Goal: Information Seeking & Learning: Learn about a topic

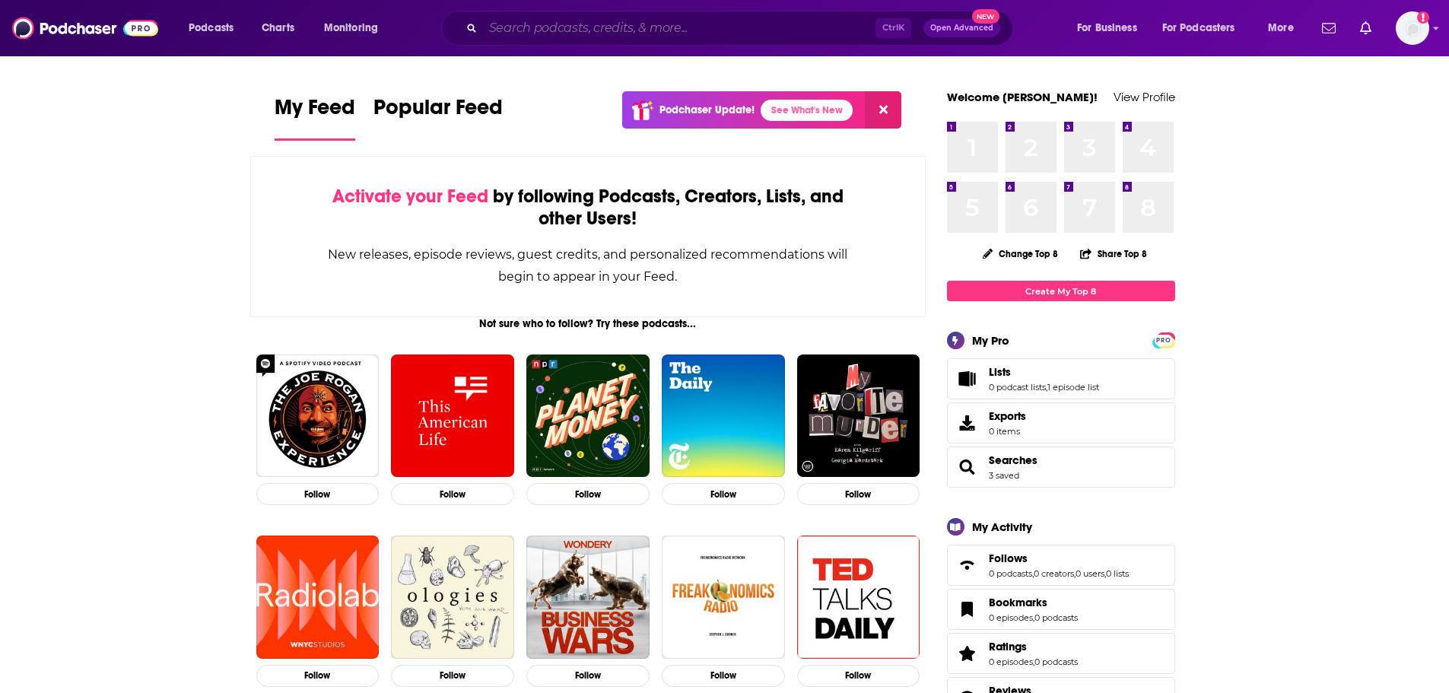
click at [580, 25] on input "Search podcasts, credits, & more..." at bounding box center [679, 28] width 393 height 24
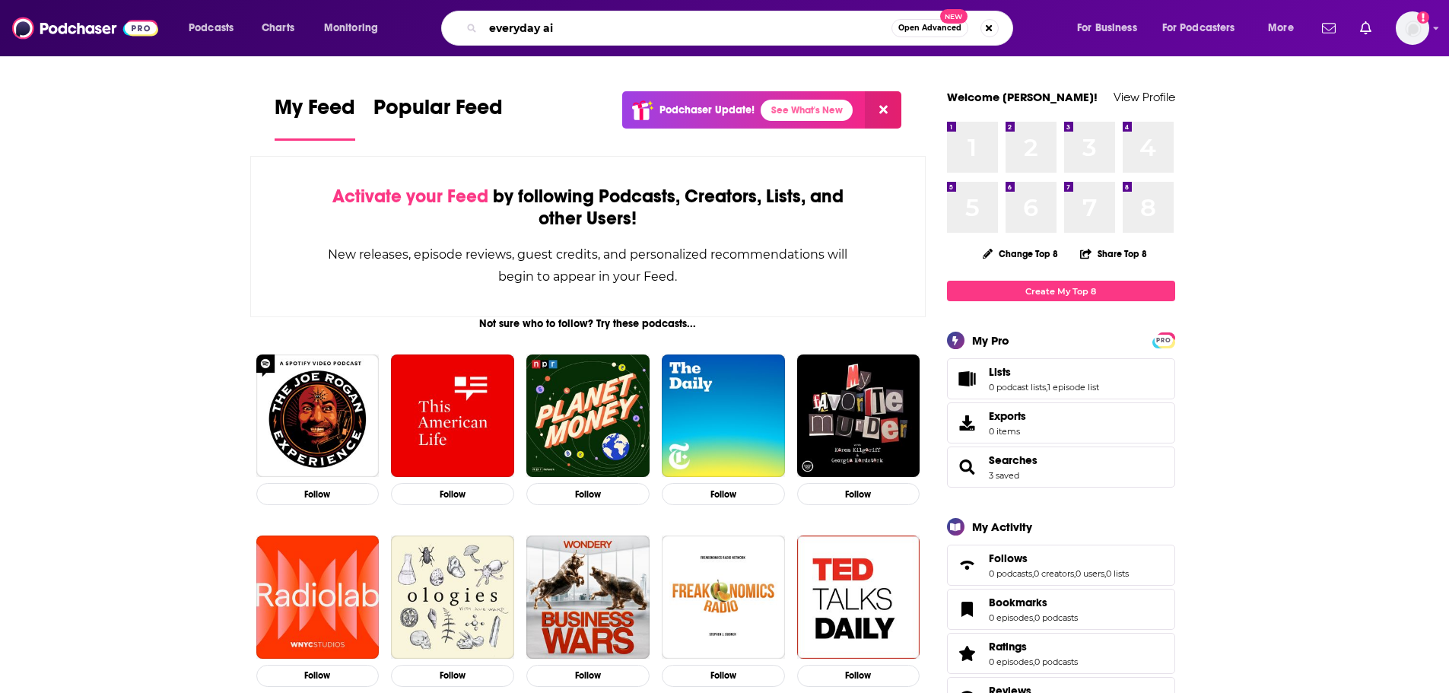
type input "everyday ai"
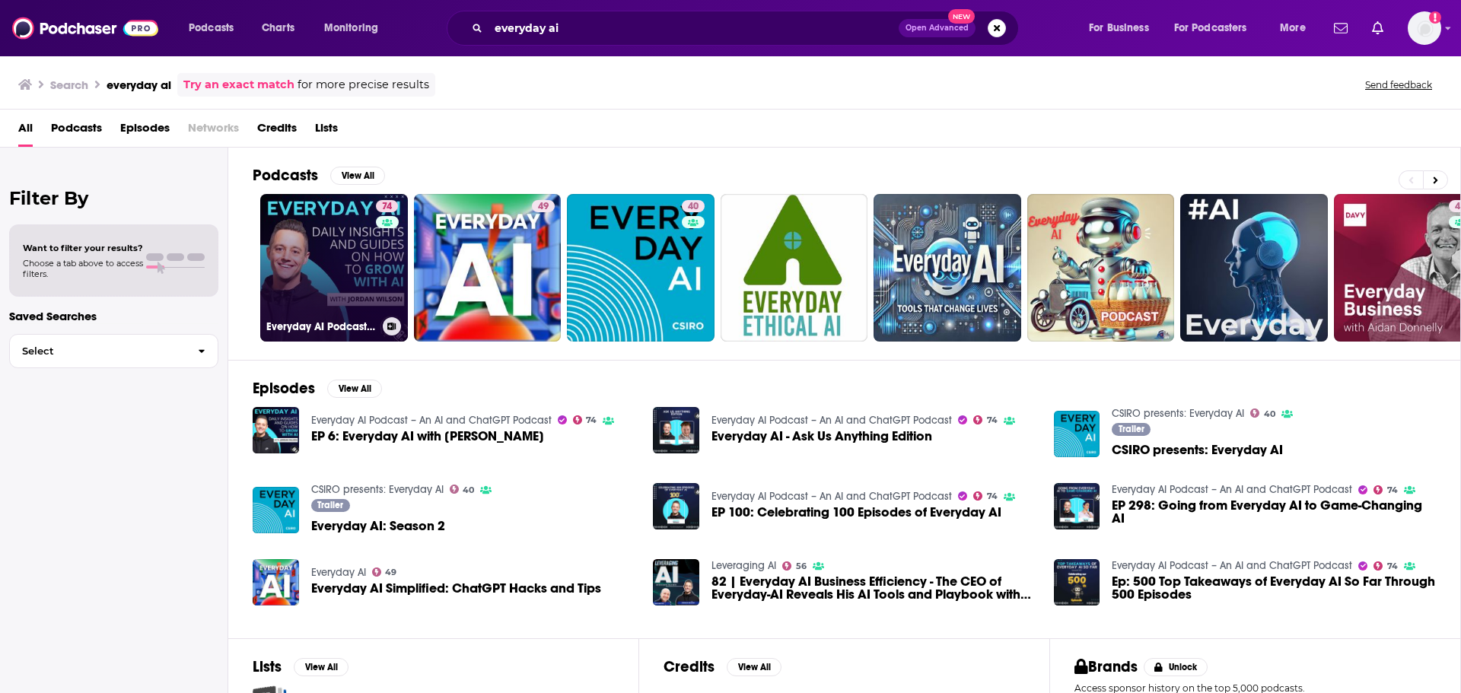
click at [299, 232] on link "74 Everyday AI Podcast – An AI and ChatGPT Podcast" at bounding box center [334, 268] width 148 height 148
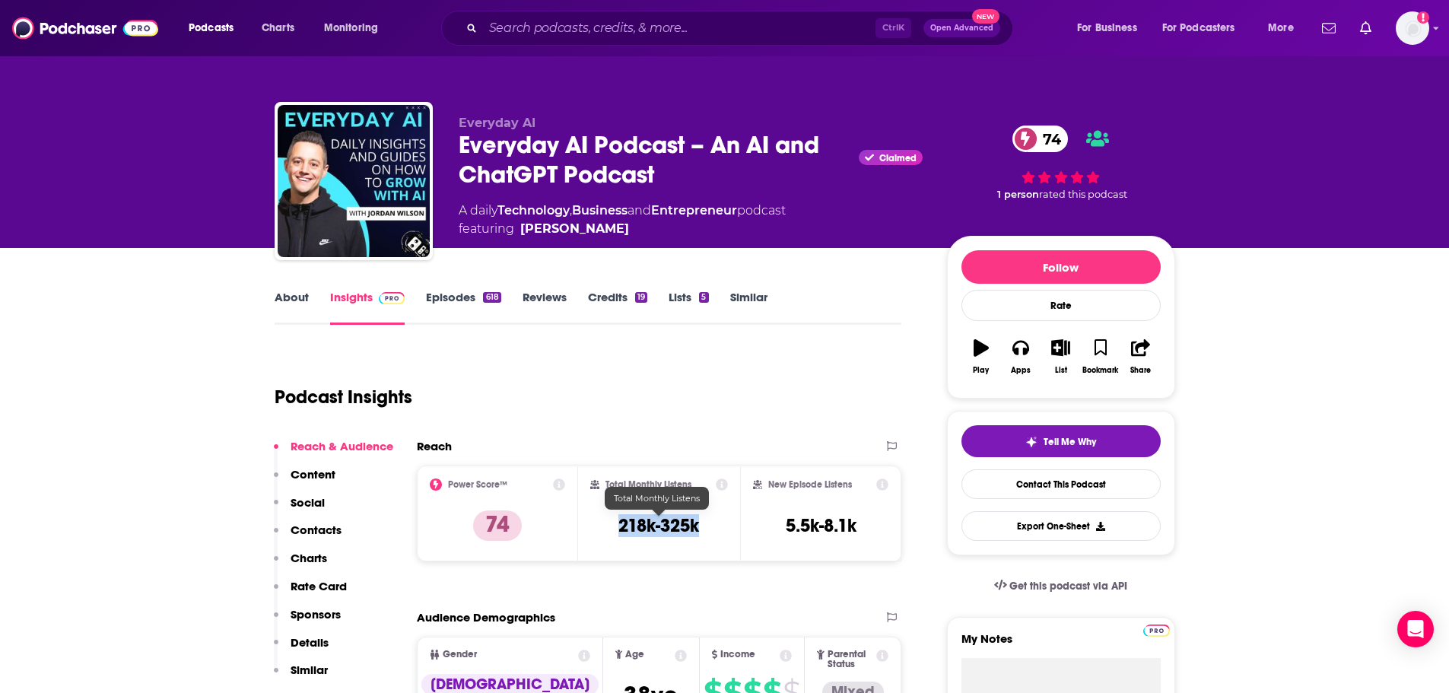
drag, startPoint x: 707, startPoint y: 527, endPoint x: 622, endPoint y: 523, distance: 85.3
click at [622, 523] on div "Total Monthly Listens 218k-325k" at bounding box center [659, 513] width 138 height 70
copy h3 "218k-325k"
click at [291, 292] on link "About" at bounding box center [292, 307] width 34 height 35
